Goal: Task Accomplishment & Management: Use online tool/utility

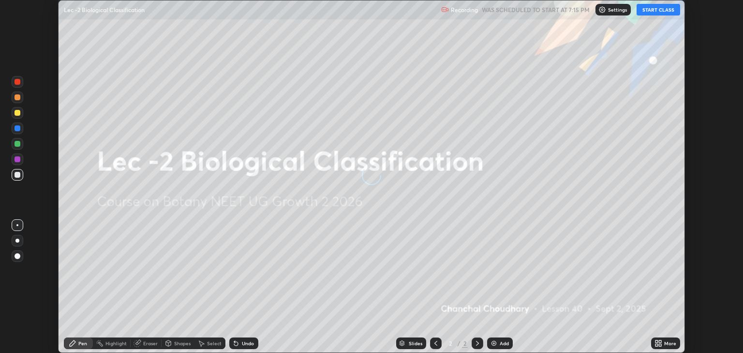
scroll to position [353, 743]
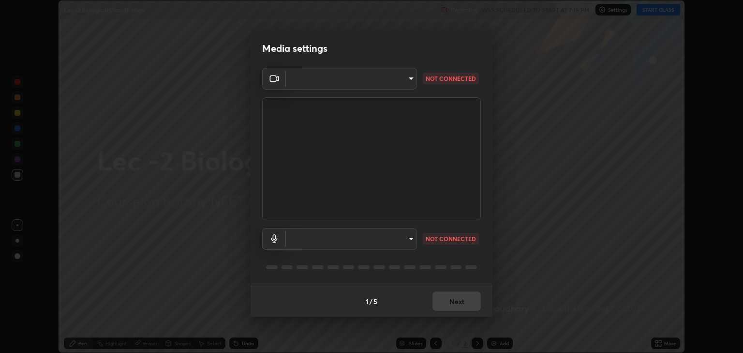
type input "6889e5757fad77820649456bc3a7e4ae290f4e048e3f3cb88d02d5782dedffd8"
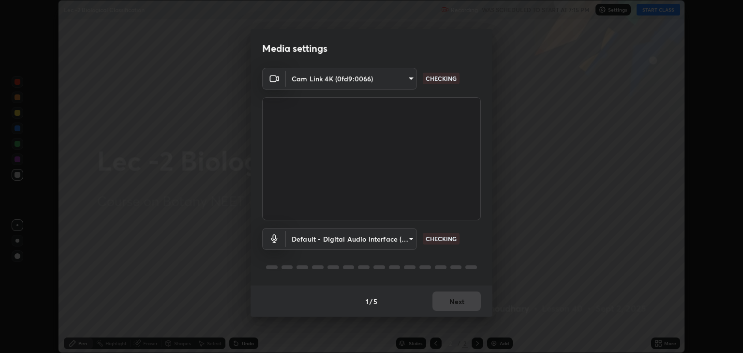
click at [410, 240] on body "Erase all Lec -2 Biological Classification Recording WAS SCHEDULED TO START AT …" at bounding box center [371, 176] width 743 height 353
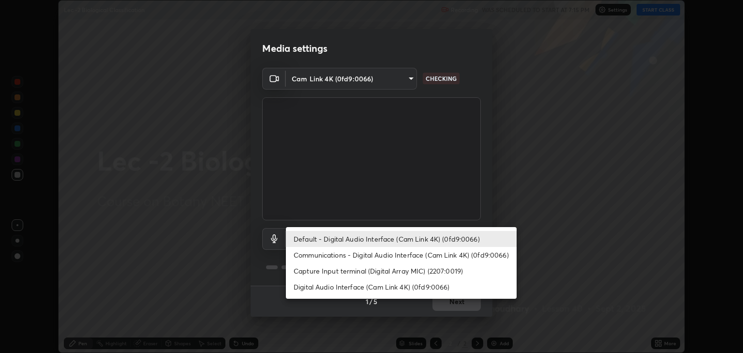
click at [392, 255] on li "Communications - Digital Audio Interface (Cam Link 4K) (0fd9:0066)" at bounding box center [401, 255] width 231 height 16
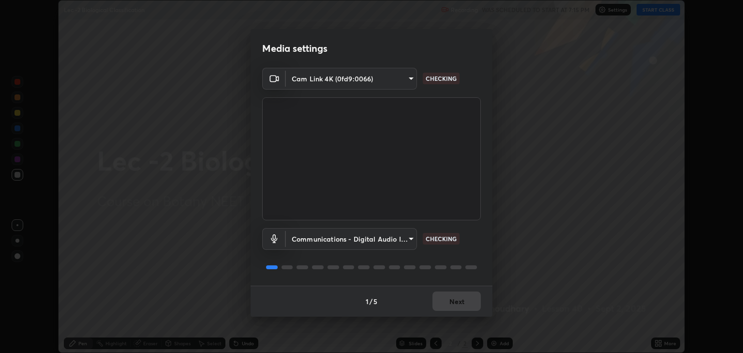
click at [399, 242] on body "Erase all Lec -2 Biological Classification Recording WAS SCHEDULED TO START AT …" at bounding box center [371, 176] width 743 height 353
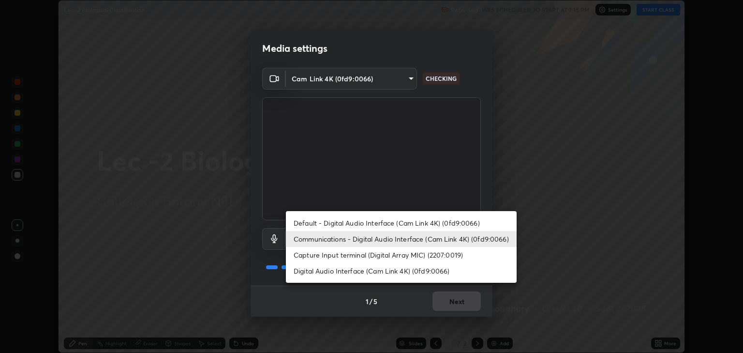
click at [388, 222] on li "Default - Digital Audio Interface (Cam Link 4K) (0fd9:0066)" at bounding box center [401, 223] width 231 height 16
type input "default"
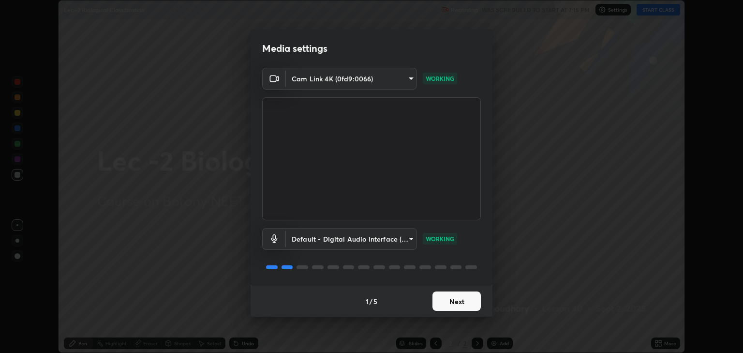
click at [456, 299] on button "Next" at bounding box center [456, 300] width 48 height 19
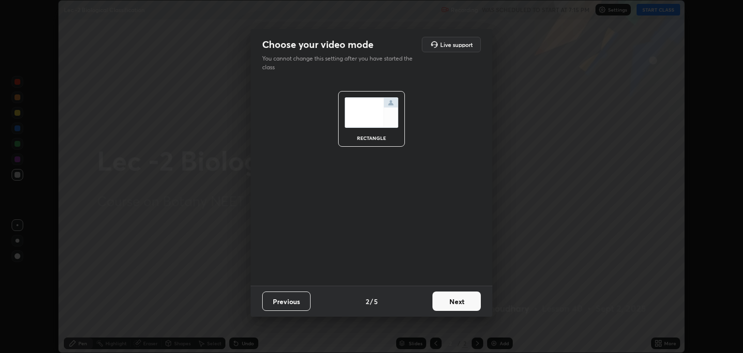
click at [454, 302] on button "Next" at bounding box center [456, 300] width 48 height 19
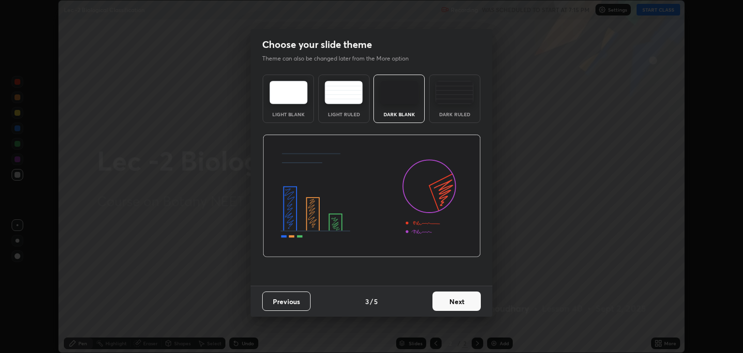
click at [453, 302] on button "Next" at bounding box center [456, 300] width 48 height 19
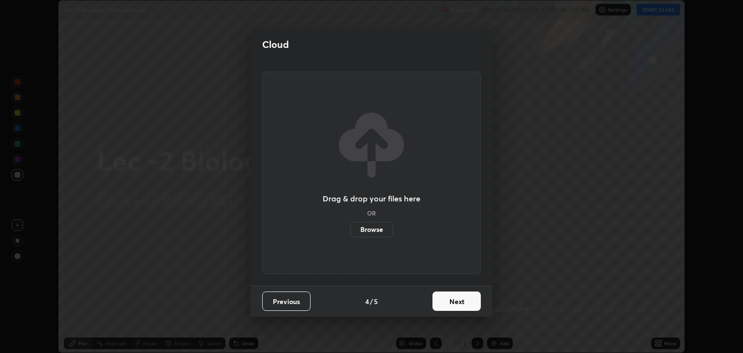
click at [453, 303] on button "Next" at bounding box center [456, 300] width 48 height 19
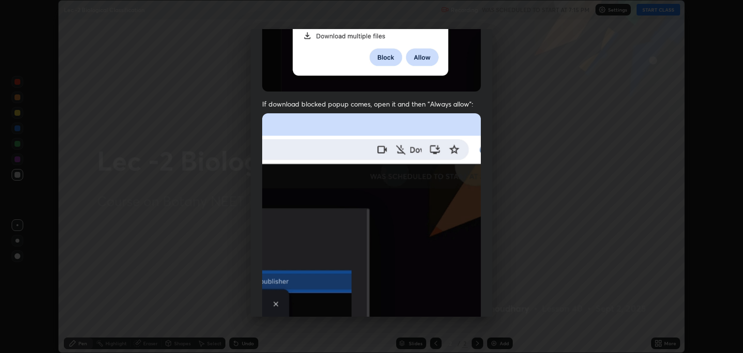
scroll to position [196, 0]
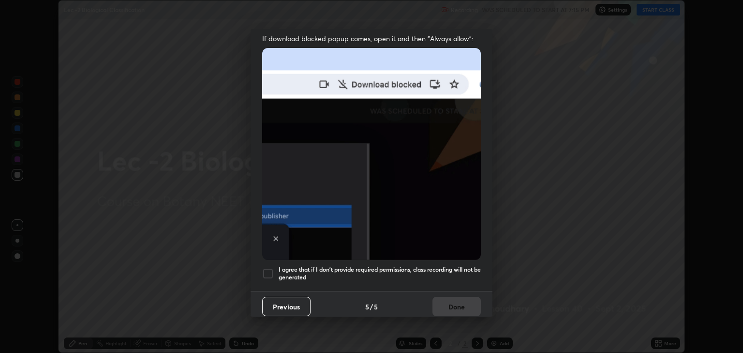
click at [267, 268] on div at bounding box center [268, 273] width 12 height 12
click at [453, 304] on button "Done" at bounding box center [456, 305] width 48 height 19
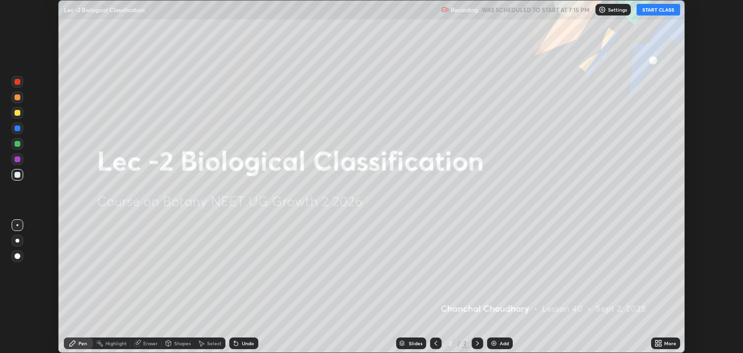
click at [661, 7] on button "START CLASS" at bounding box center [659, 10] width 44 height 12
click at [501, 346] on div "Add" at bounding box center [500, 343] width 26 height 12
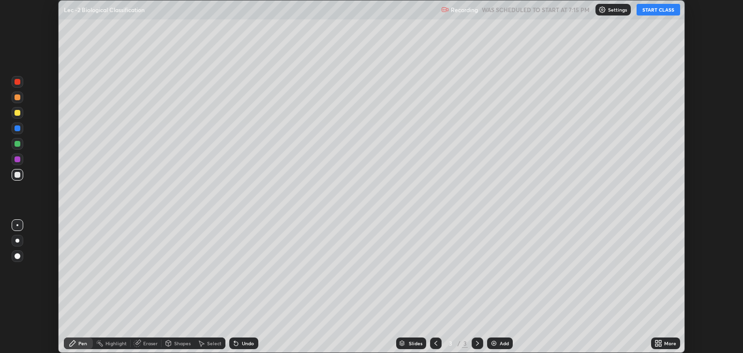
click at [664, 342] on div "More" at bounding box center [670, 343] width 12 height 5
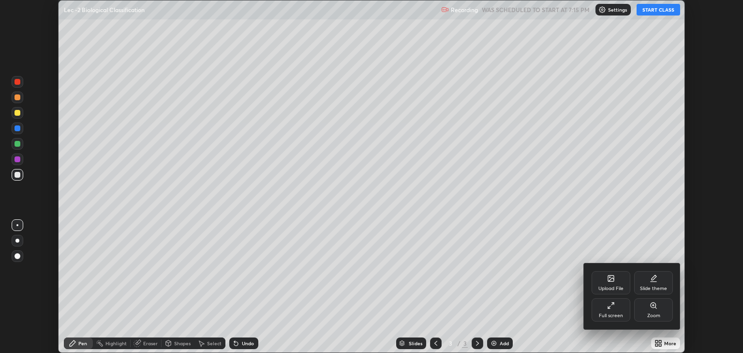
click at [607, 280] on icon at bounding box center [611, 278] width 8 height 8
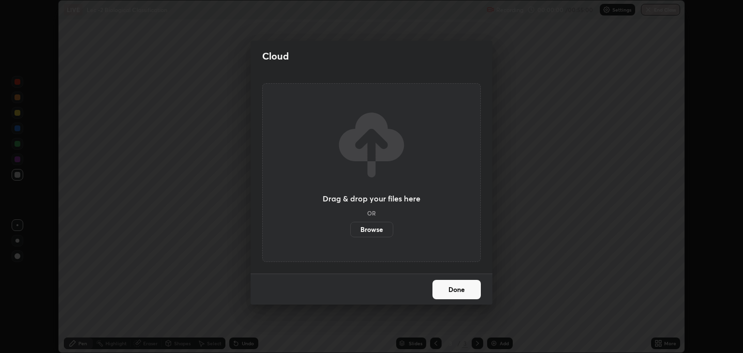
click at [374, 230] on label "Browse" at bounding box center [371, 229] width 43 height 15
click at [350, 230] on input "Browse" at bounding box center [350, 229] width 0 height 15
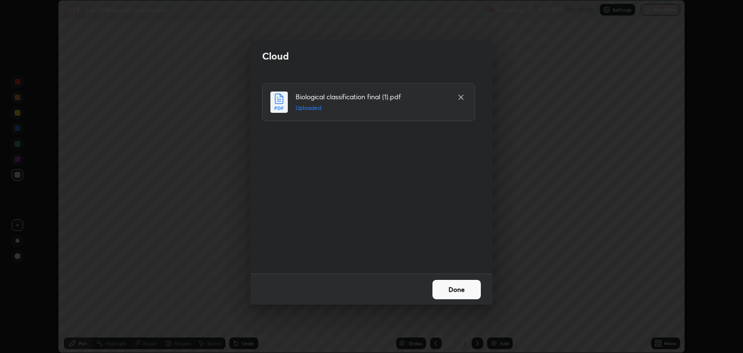
click at [454, 287] on button "Done" at bounding box center [456, 289] width 48 height 19
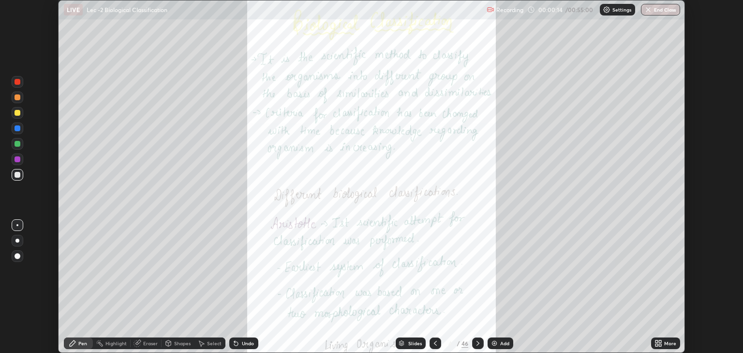
click at [410, 345] on div "Slides" at bounding box center [415, 343] width 14 height 5
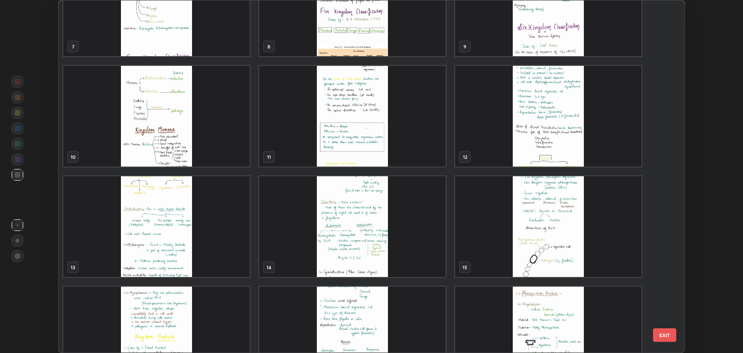
scroll to position [271, 0]
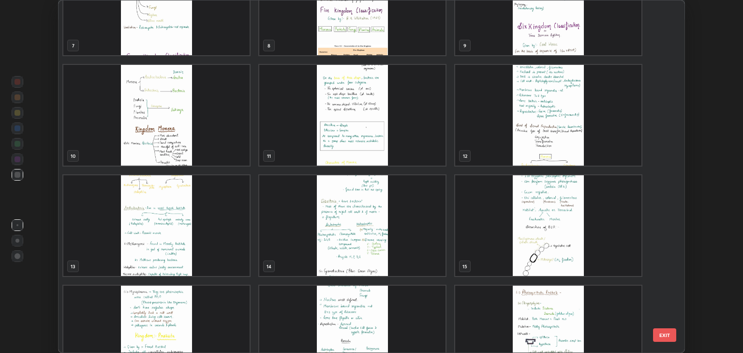
click at [212, 223] on img "grid" at bounding box center [156, 225] width 186 height 101
click at [214, 222] on img "grid" at bounding box center [156, 225] width 186 height 101
